Goal: Task Accomplishment & Management: Manage account settings

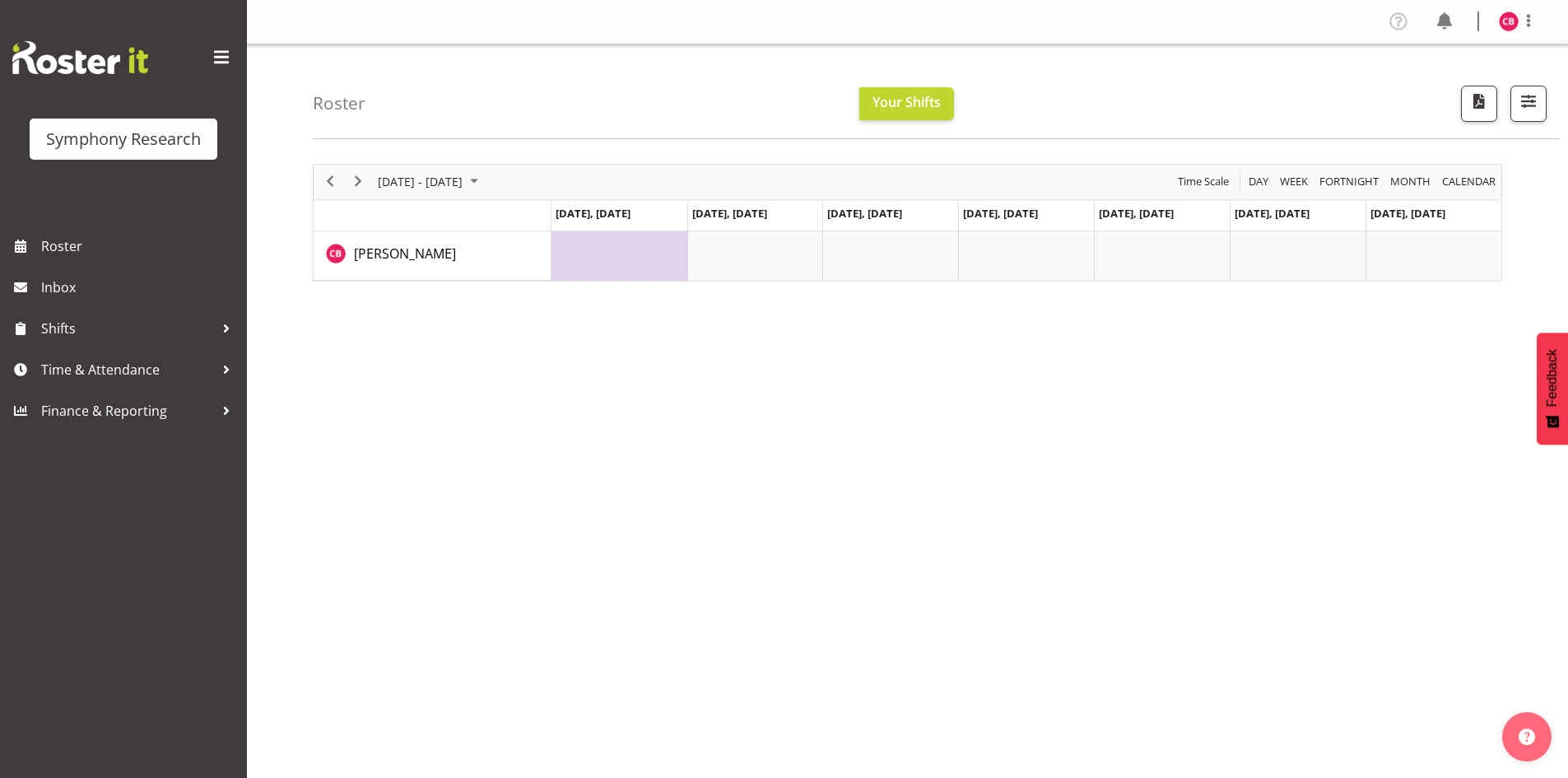
click at [1030, 692] on div "September 22 - 28, 2025 Today Day Week Fortnight Month calendar Month Agenda Ti…" at bounding box center [940, 480] width 1255 height 658
click at [131, 374] on span "Time & Attendance" at bounding box center [127, 369] width 172 height 25
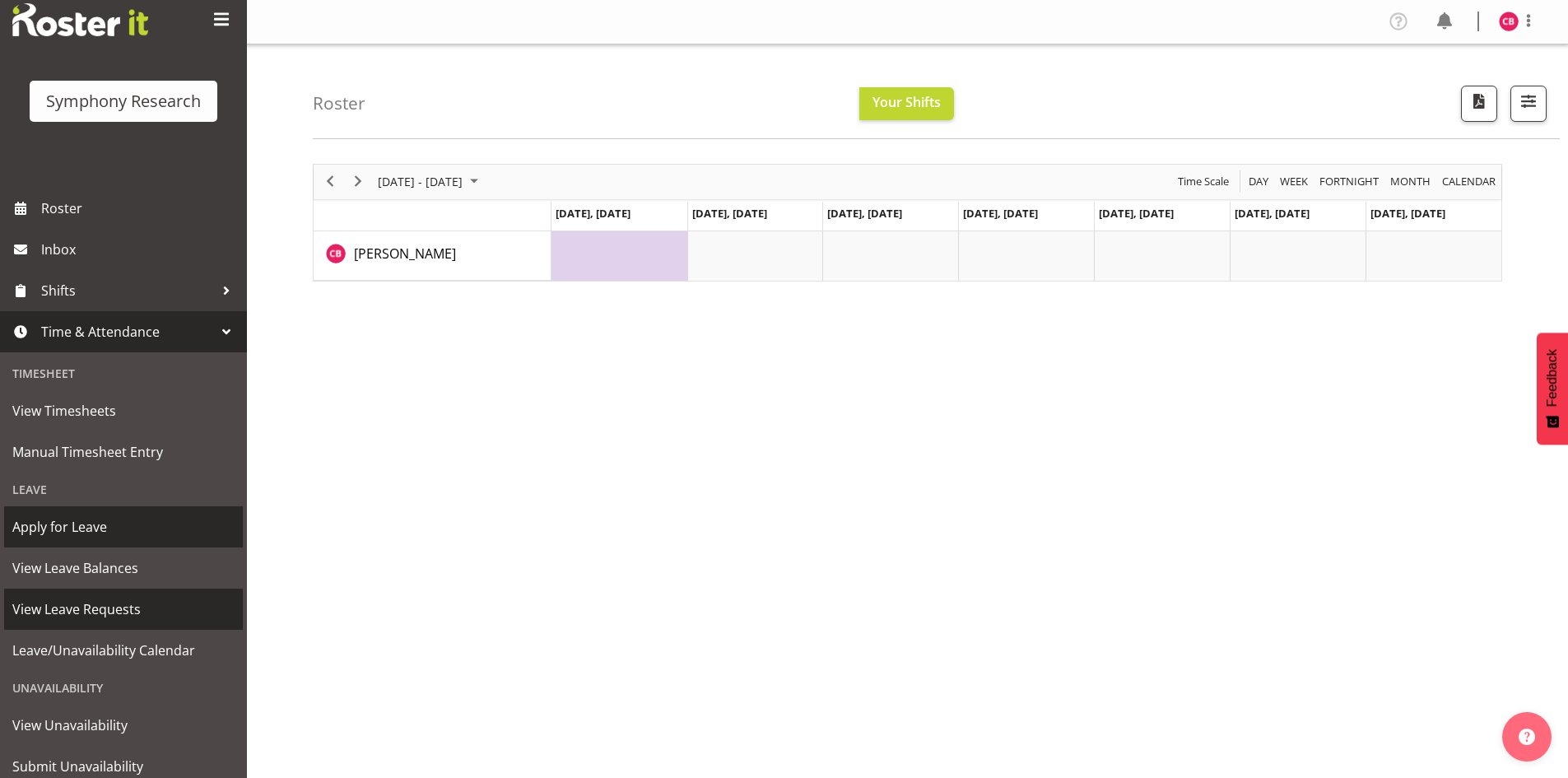
scroll to position [92, 0]
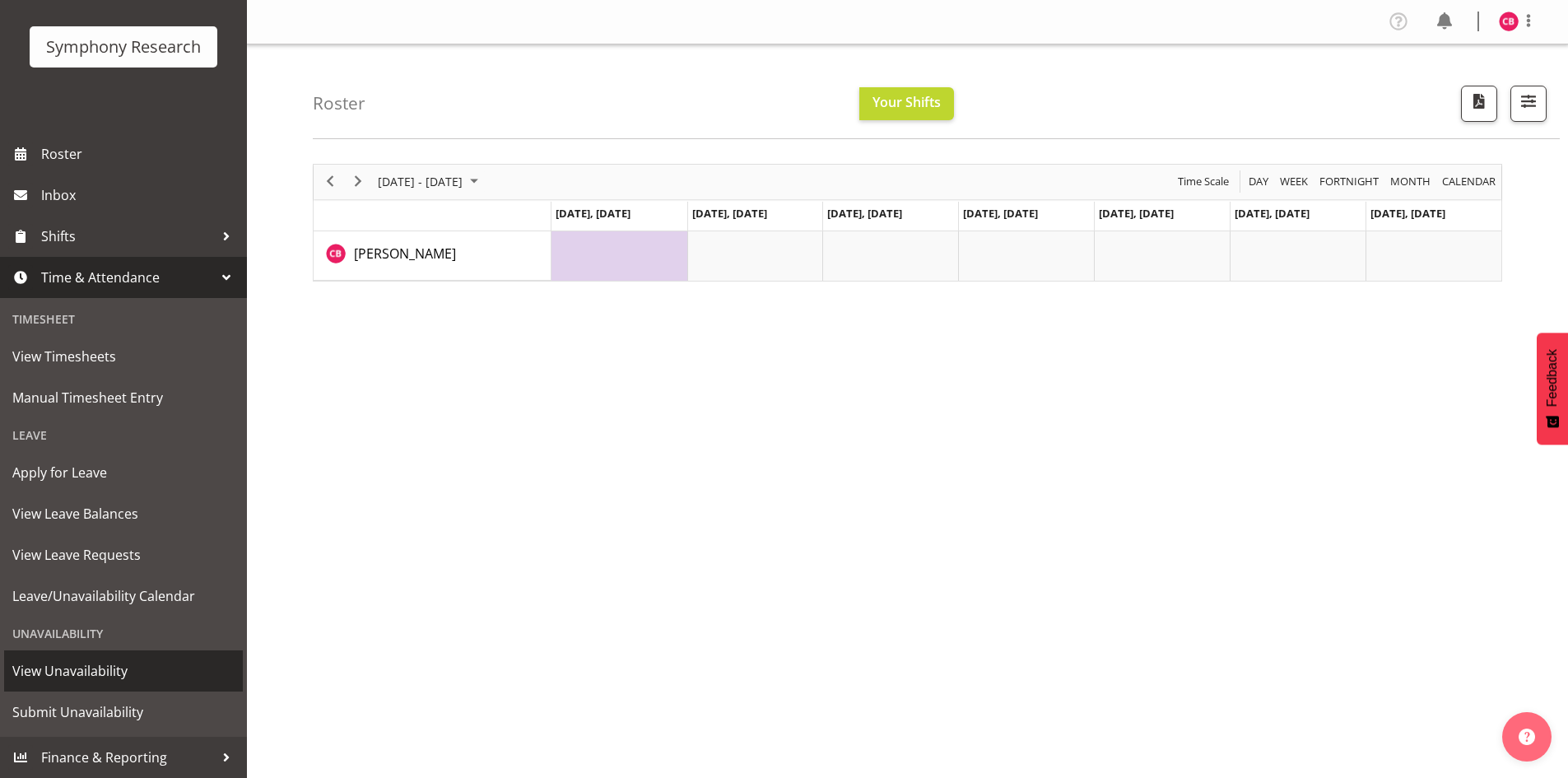
click at [121, 663] on span "View Unavailability" at bounding box center [123, 670] width 222 height 25
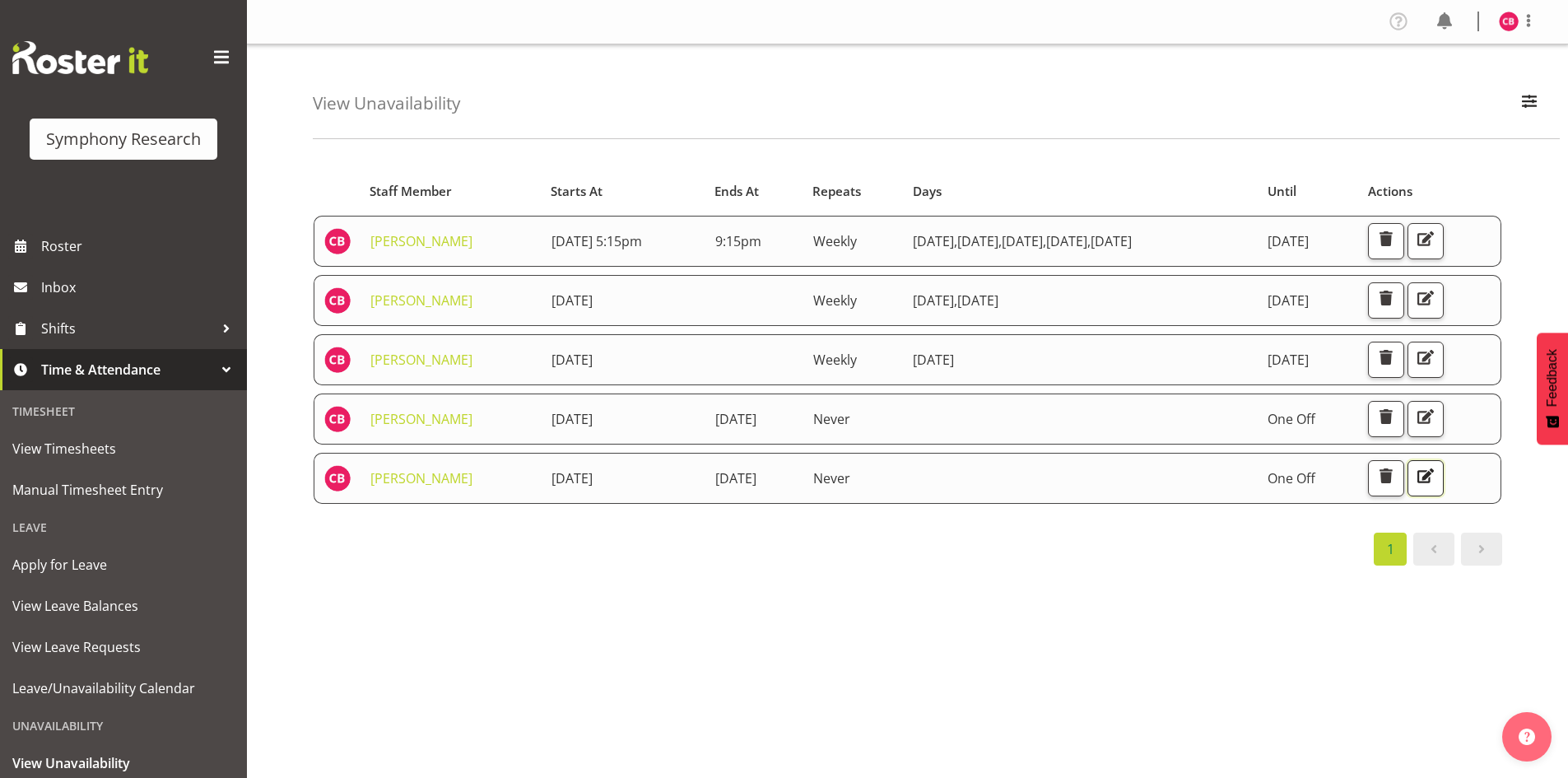
click at [1436, 483] on span "button" at bounding box center [1425, 476] width 21 height 21
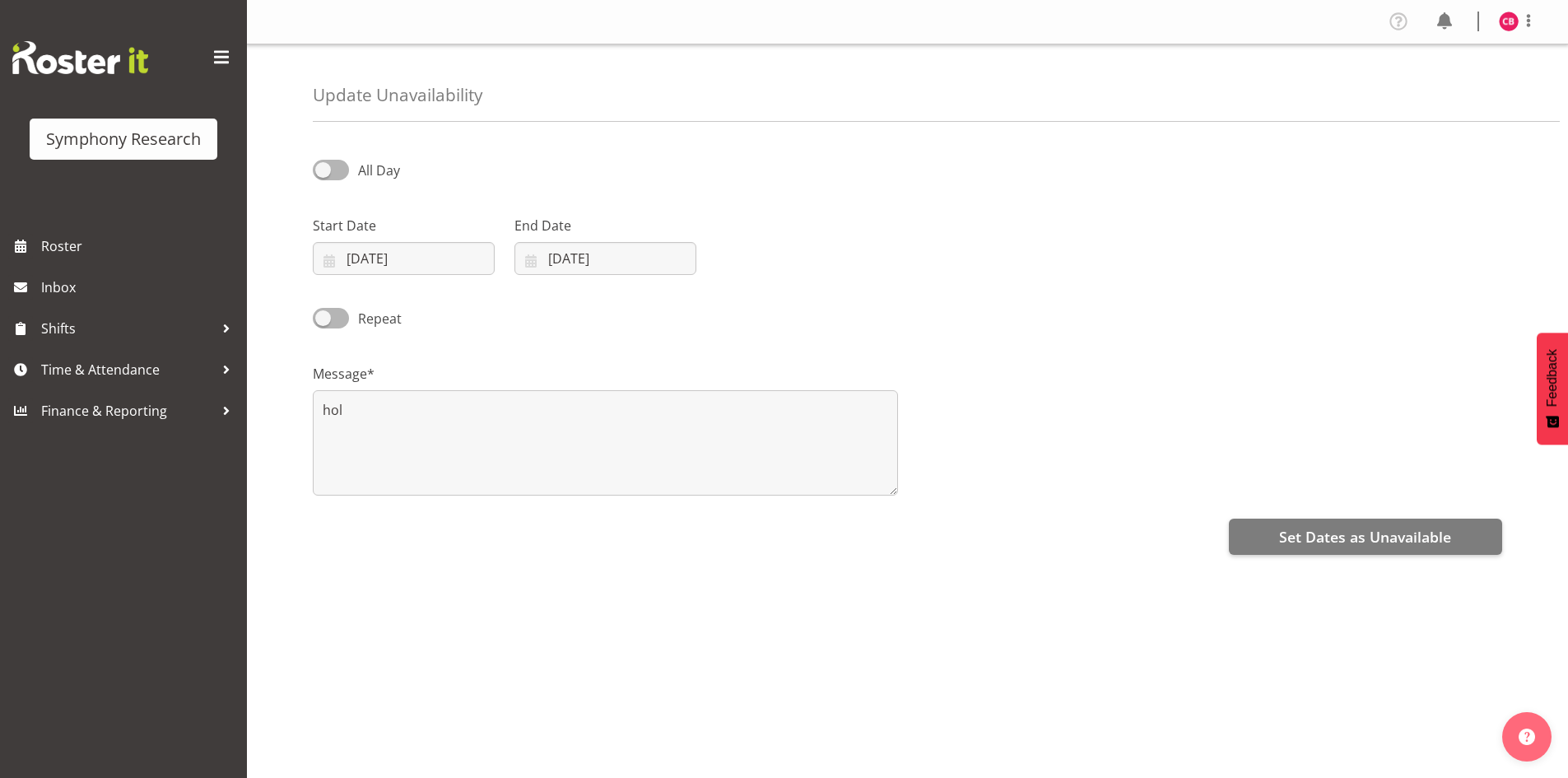
select select "8"
select select "2025"
click at [417, 260] on input "26/09/2025" at bounding box center [403, 258] width 182 height 33
click at [374, 488] on span "22" at bounding box center [377, 485] width 13 height 15
type input "22/09/2025"
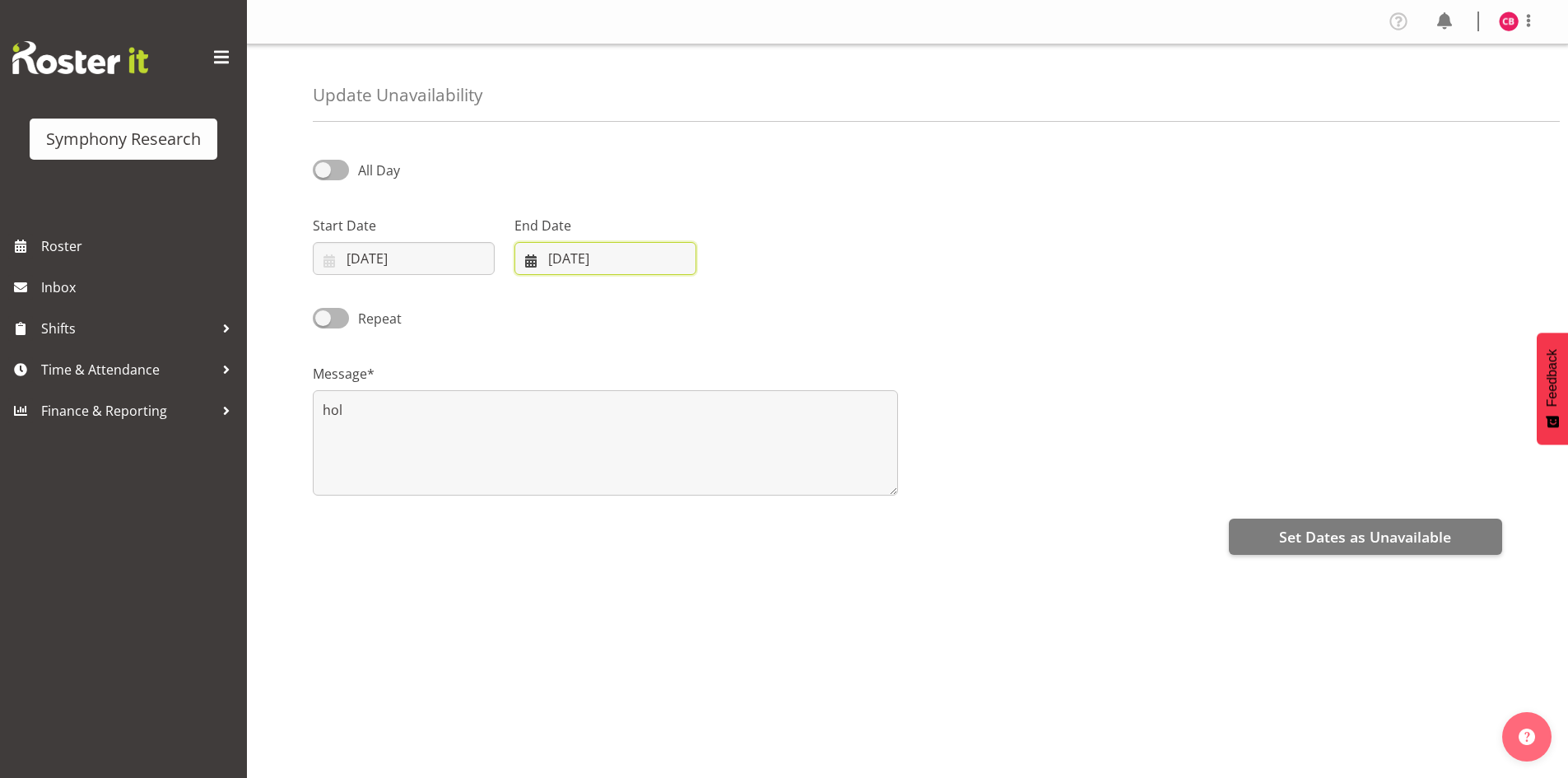
click at [610, 250] on input "05/10/2025" at bounding box center [605, 258] width 182 height 33
click at [579, 425] on span "6" at bounding box center [580, 423] width 7 height 15
click at [601, 255] on input "06/10/2025" at bounding box center [605, 258] width 182 height 33
click at [616, 424] on link "7" at bounding box center [613, 423] width 33 height 31
type input "07/10/2025"
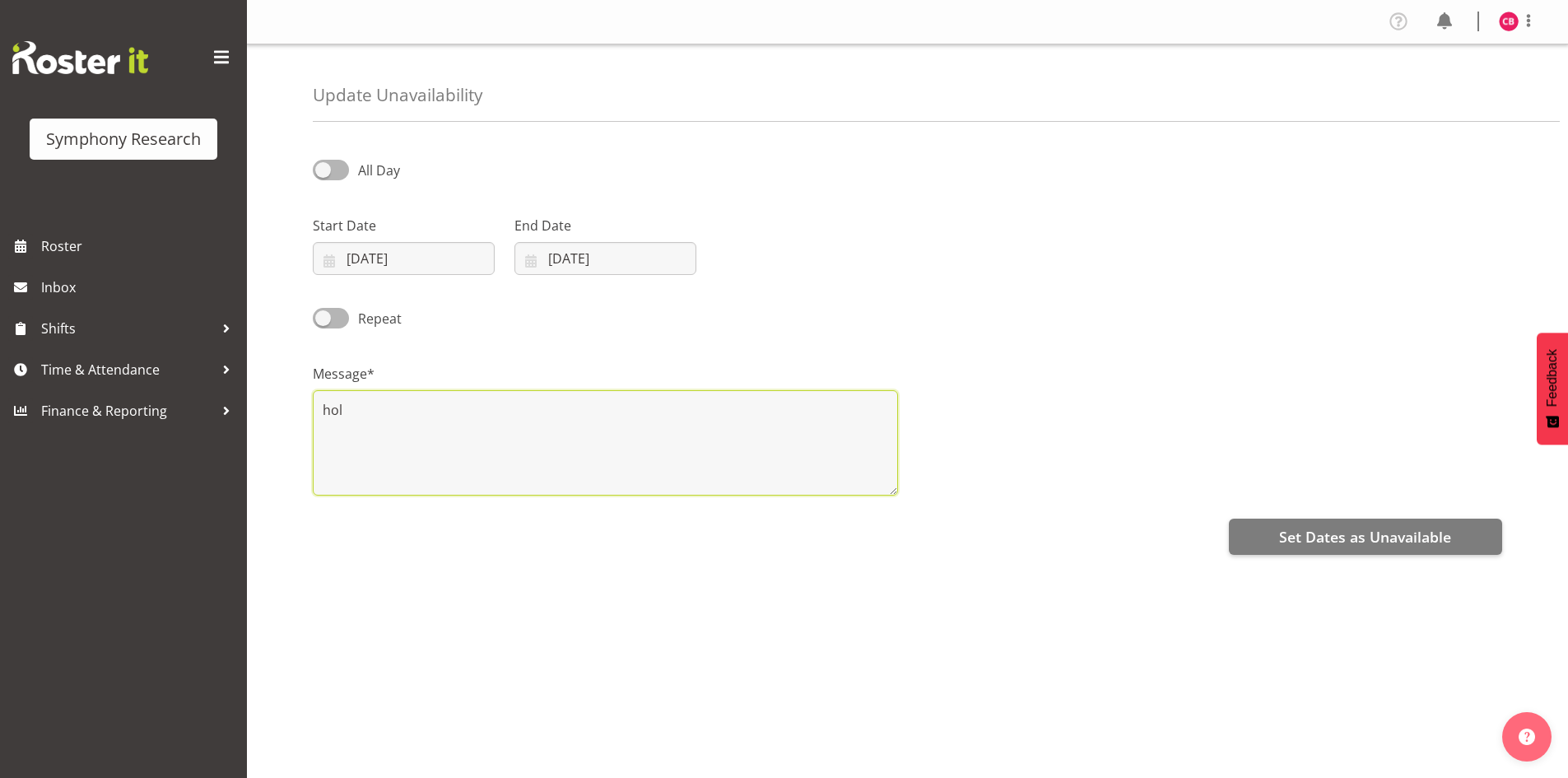
click at [407, 402] on textarea "hol" at bounding box center [605, 442] width 586 height 105
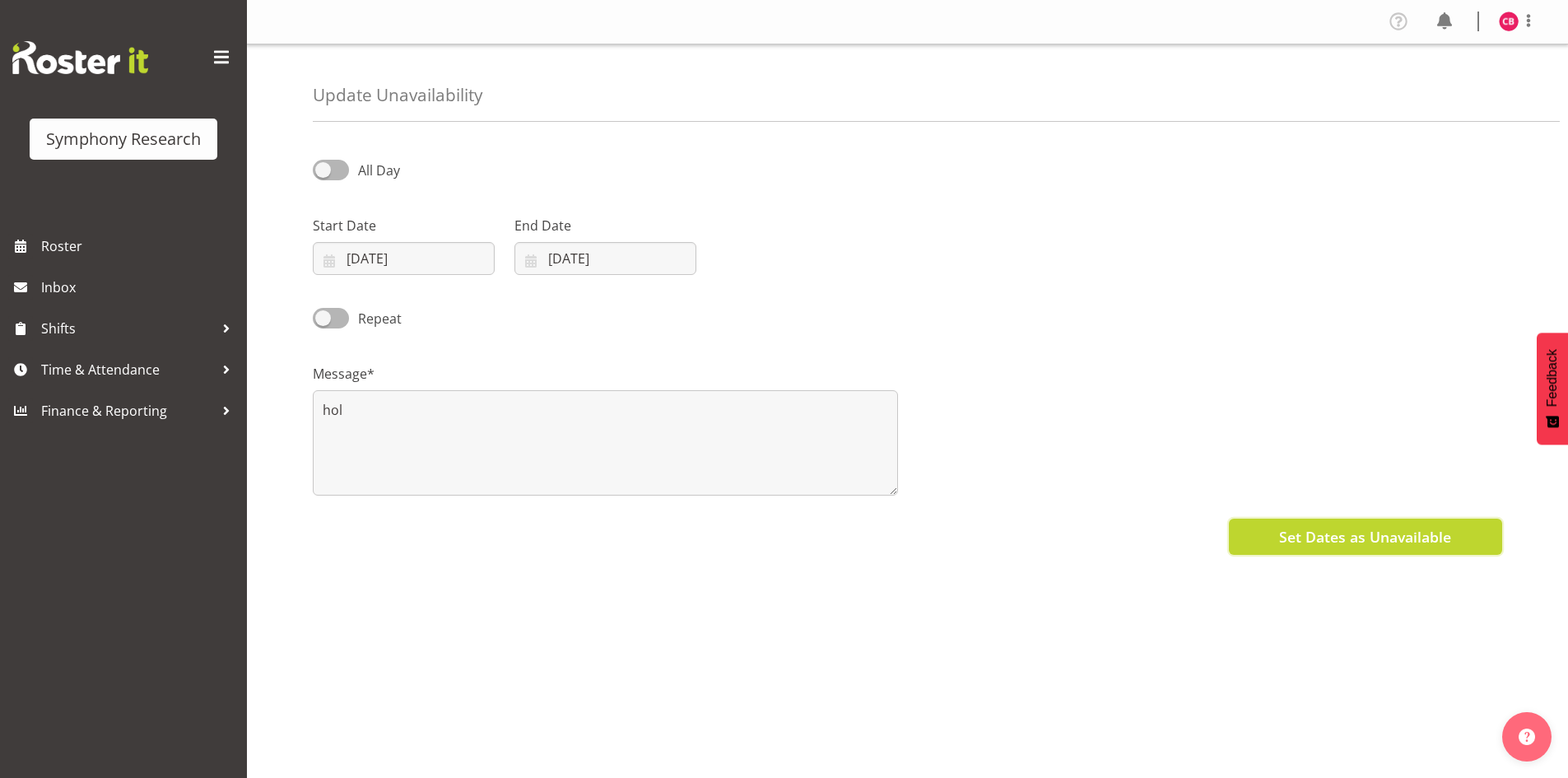
click at [1313, 526] on span "Set Dates as Unavailable" at bounding box center [1365, 536] width 172 height 21
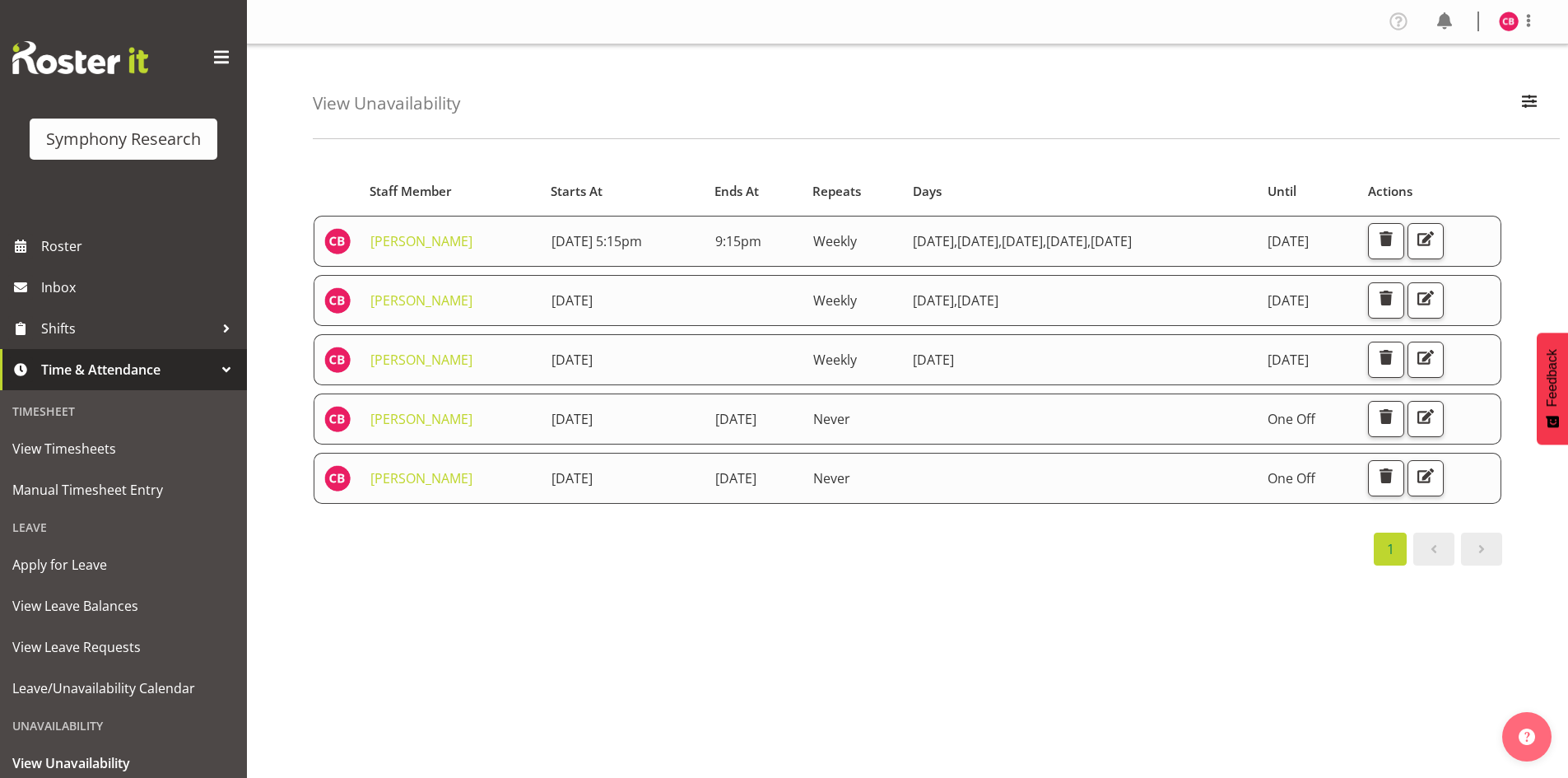
click at [1194, 652] on div "Starts At Staff Member Starts At Ends At Repeats Days Until Actions [PERSON_NAM…" at bounding box center [940, 480] width 1255 height 658
